Goal: Task Accomplishment & Management: Manage account settings

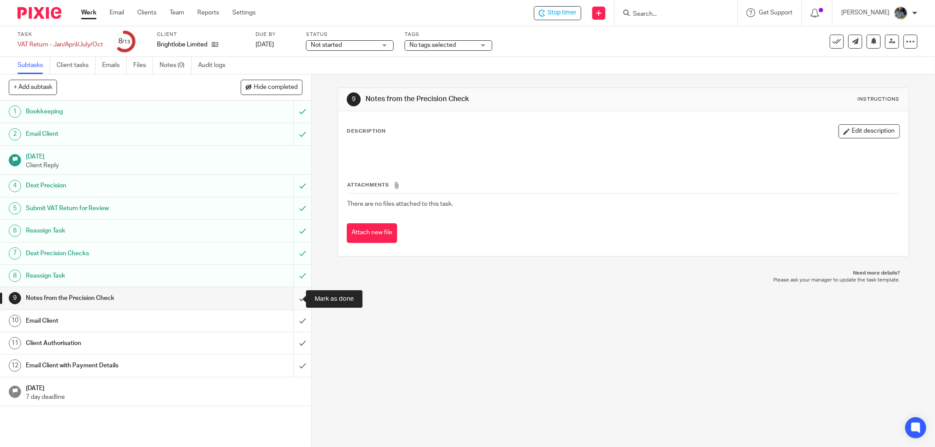
click at [292, 299] on input "submit" at bounding box center [155, 298] width 311 height 22
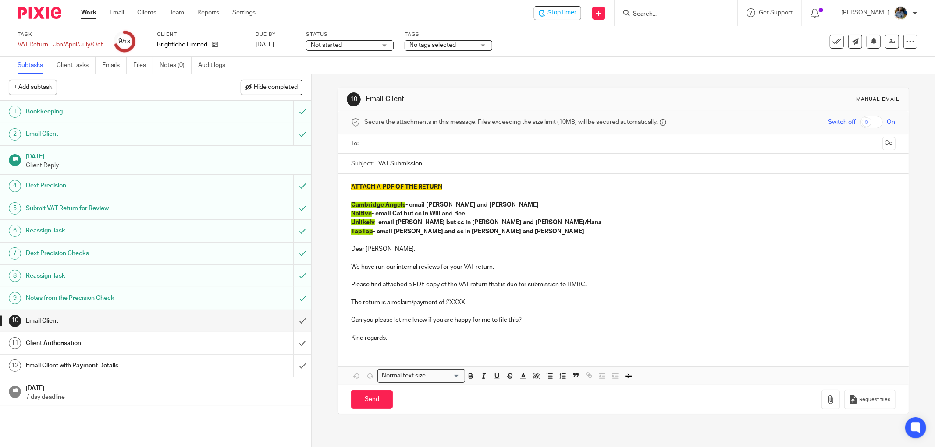
click at [362, 44] on span "Not started" at bounding box center [344, 45] width 66 height 9
drag, startPoint x: 355, startPoint y: 80, endPoint x: 388, endPoint y: 56, distance: 40.5
click at [355, 79] on li "In progress" at bounding box center [349, 77] width 87 height 18
click at [476, 50] on div "No tags selected" at bounding box center [448, 45] width 88 height 11
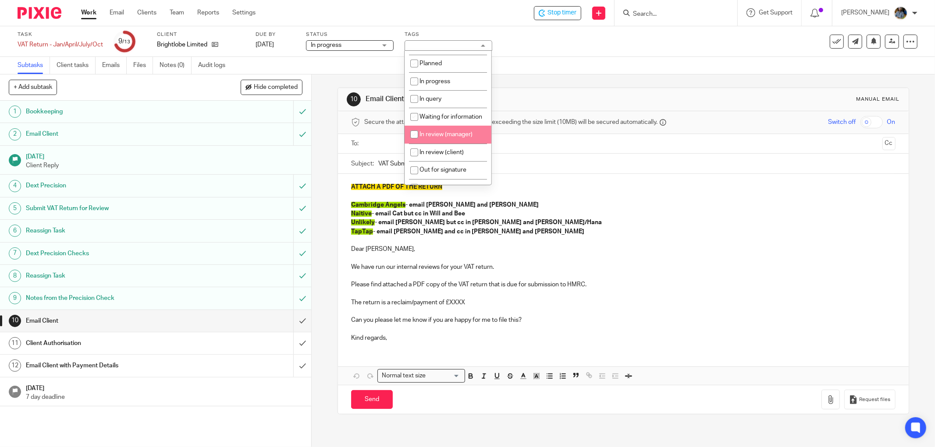
scroll to position [49, 0]
click at [415, 144] on input "checkbox" at bounding box center [414, 135] width 17 height 17
checkbox input "true"
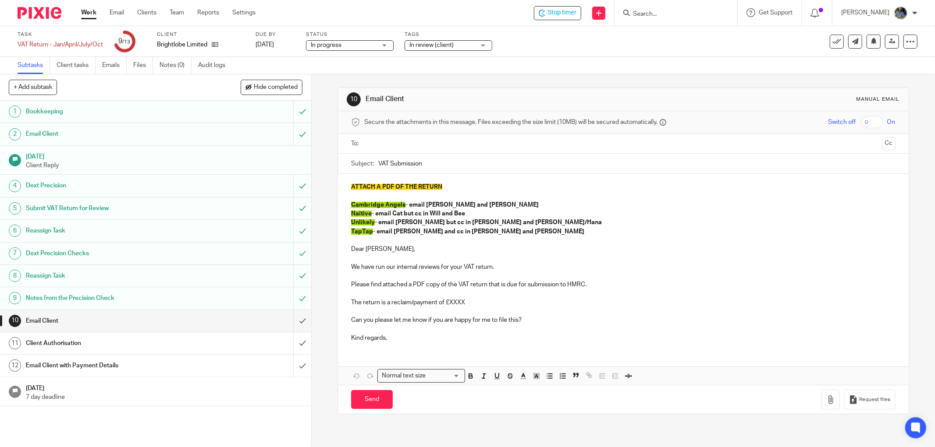
click at [540, 52] on div "Task VAT Return - Jan/April/July/Oct Save VAT Return - Jan/April/July/Oct 9 /13…" at bounding box center [467, 41] width 935 height 31
click at [291, 321] on input "submit" at bounding box center [155, 321] width 311 height 22
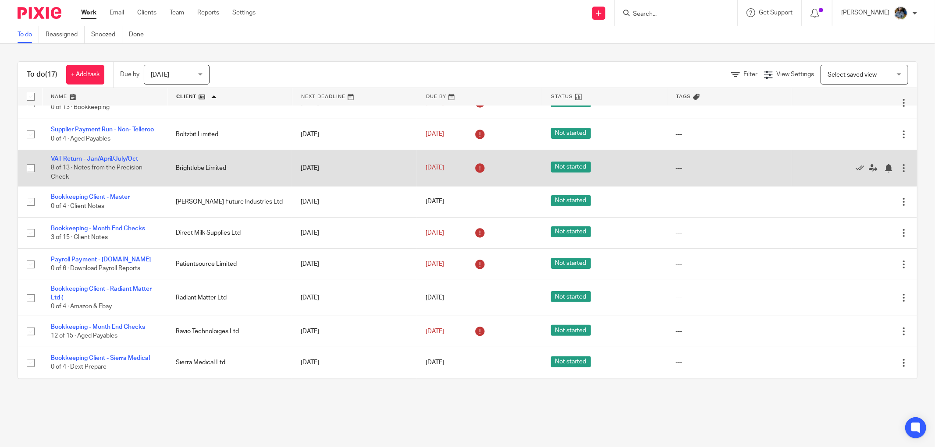
scroll to position [269, 0]
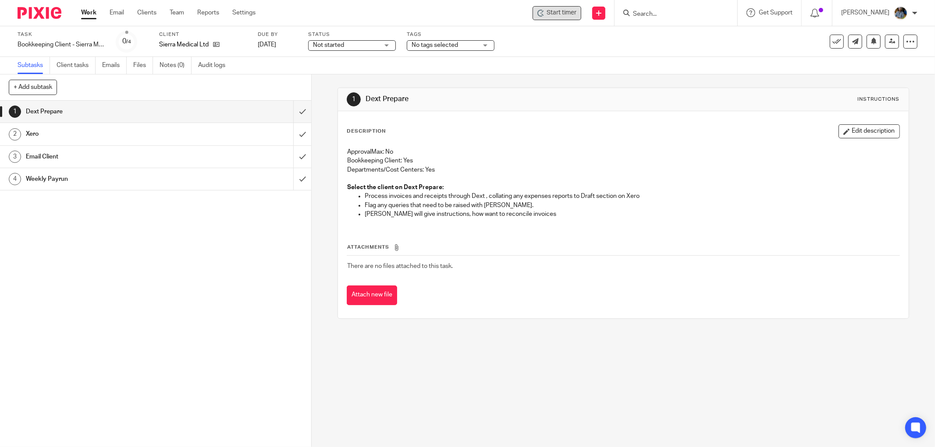
click at [563, 7] on div "Start timer" at bounding box center [556, 13] width 49 height 14
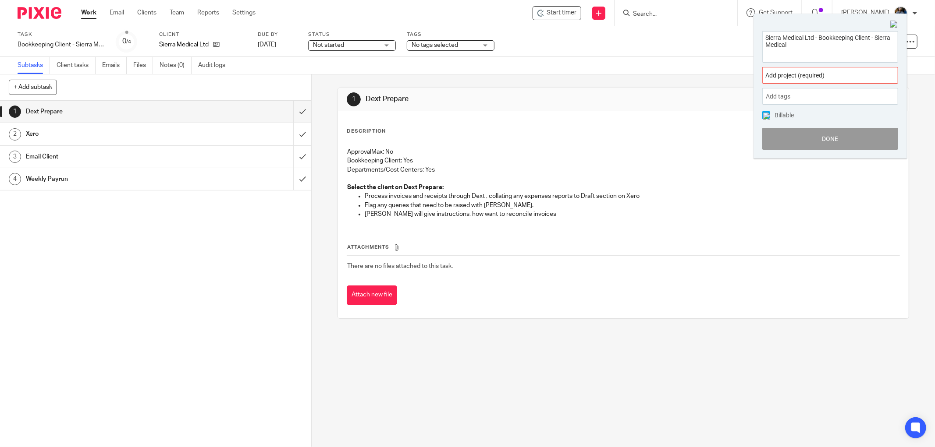
click at [811, 69] on div "Add project (required) :" at bounding box center [830, 75] width 136 height 17
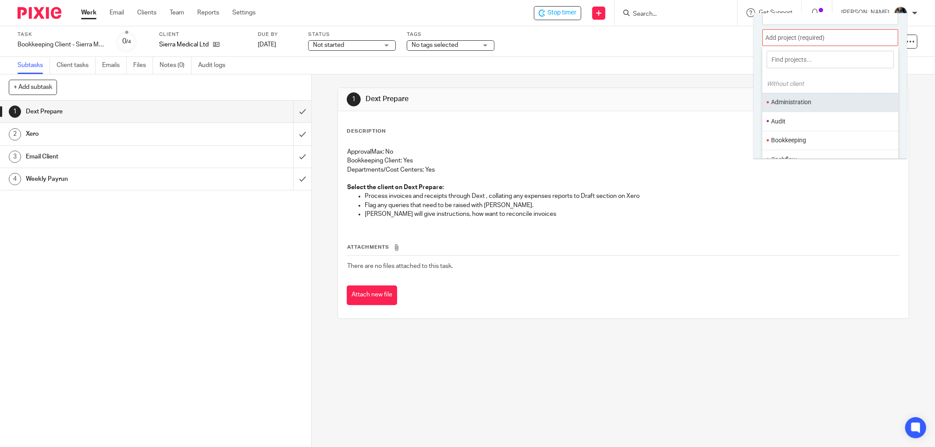
scroll to position [43, 0]
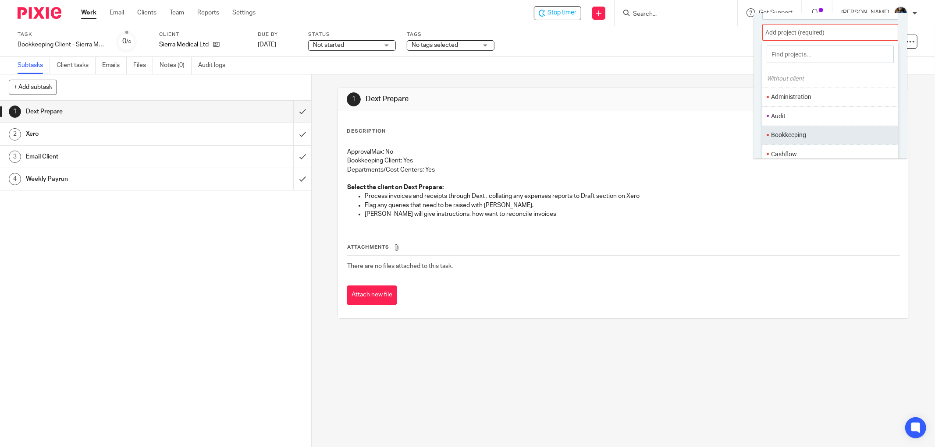
click at [798, 131] on li "Bookkeeping" at bounding box center [828, 135] width 114 height 9
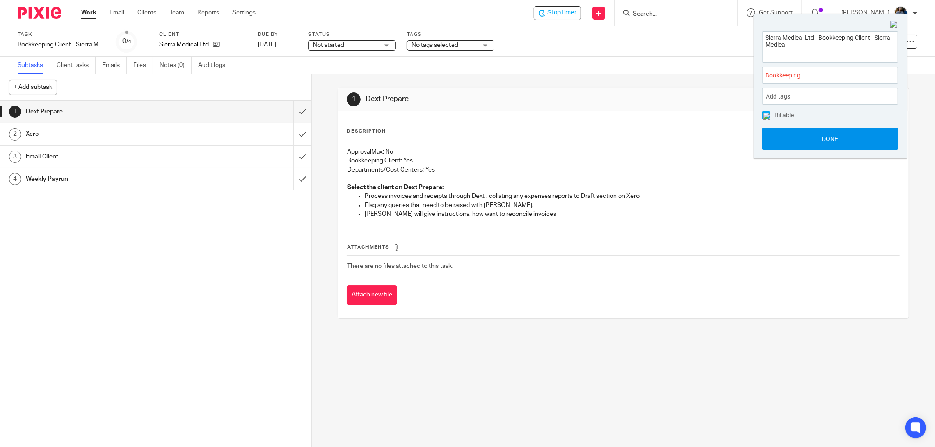
click at [844, 138] on button "Done" at bounding box center [830, 139] width 136 height 22
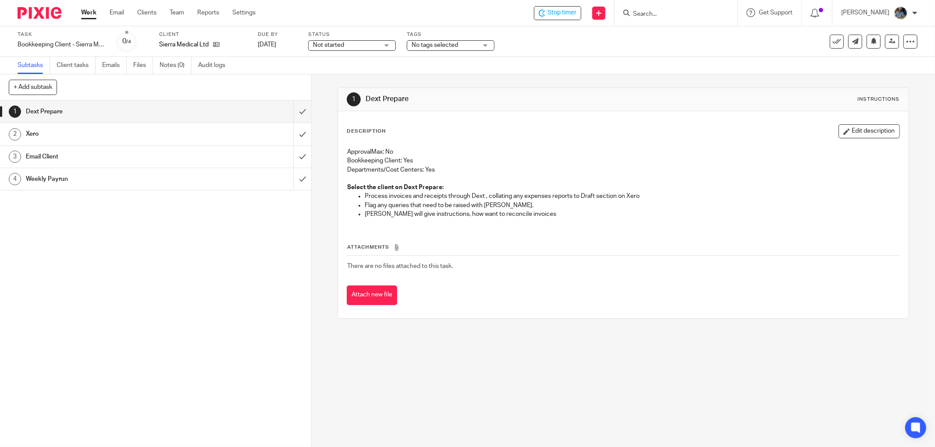
click at [441, 287] on div "Attach new file" at bounding box center [623, 296] width 553 height 20
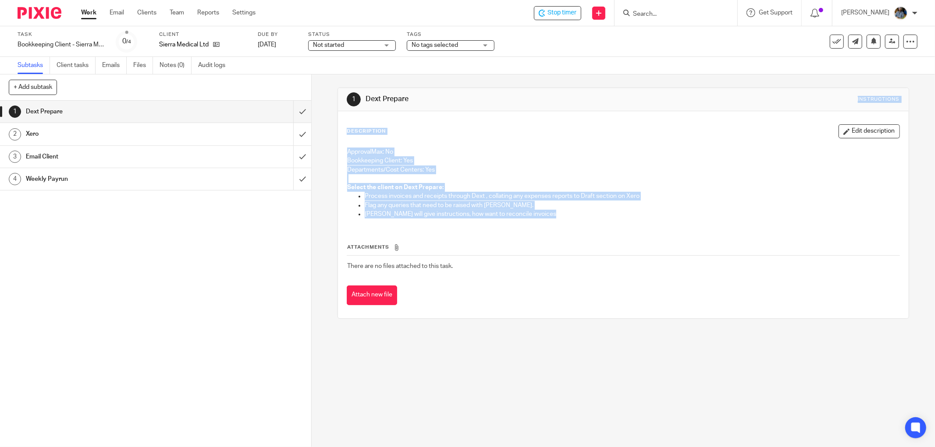
drag, startPoint x: 566, startPoint y: 279, endPoint x: 372, endPoint y: 85, distance: 273.6
click at [368, 81] on div "1 Dext Prepare Instructions Description Edit description ApprovalMax: No Bookke…" at bounding box center [622, 203] width 571 height 258
click at [614, 128] on div "Description Edit description" at bounding box center [623, 131] width 553 height 14
click at [535, 133] on div "Description Edit description" at bounding box center [623, 131] width 553 height 14
click at [530, 99] on h1 "Dext Prepare" at bounding box center [503, 99] width 276 height 9
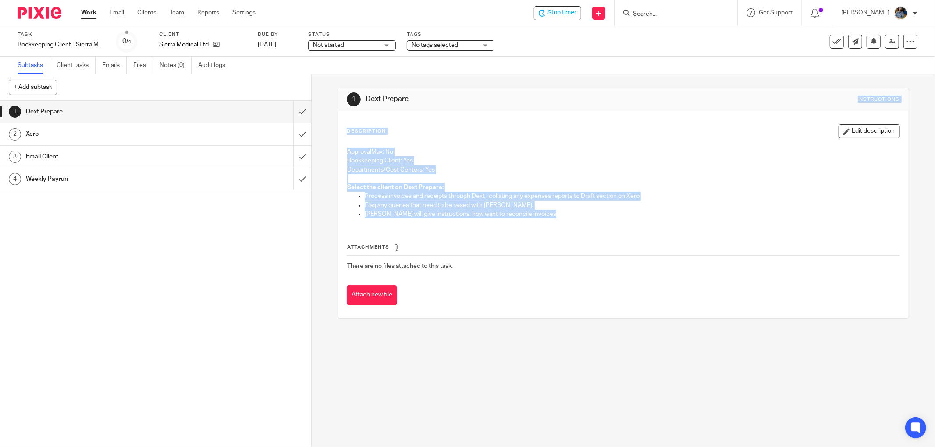
click at [528, 99] on h1 "Dext Prepare" at bounding box center [503, 99] width 276 height 9
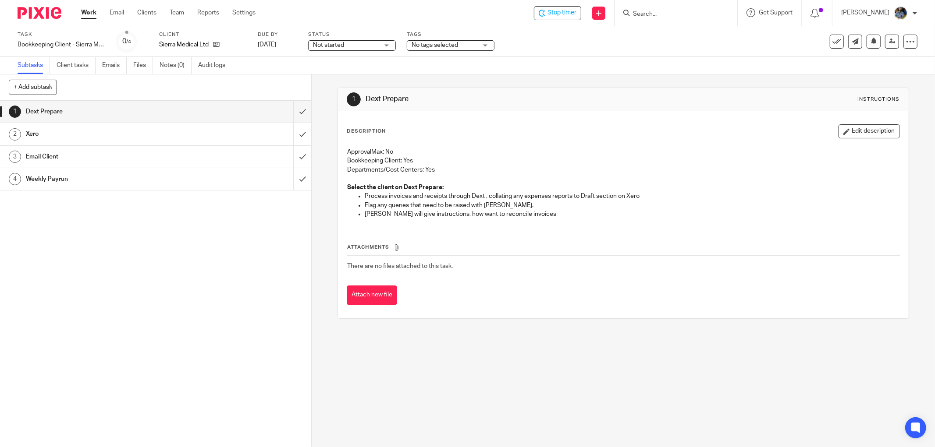
click at [529, 63] on div "Subtasks Client tasks Emails Files Notes (0) Audit logs" at bounding box center [467, 66] width 935 height 18
click at [516, 305] on div "Attach new file" at bounding box center [623, 296] width 553 height 20
